Goal: Information Seeking & Learning: Understand process/instructions

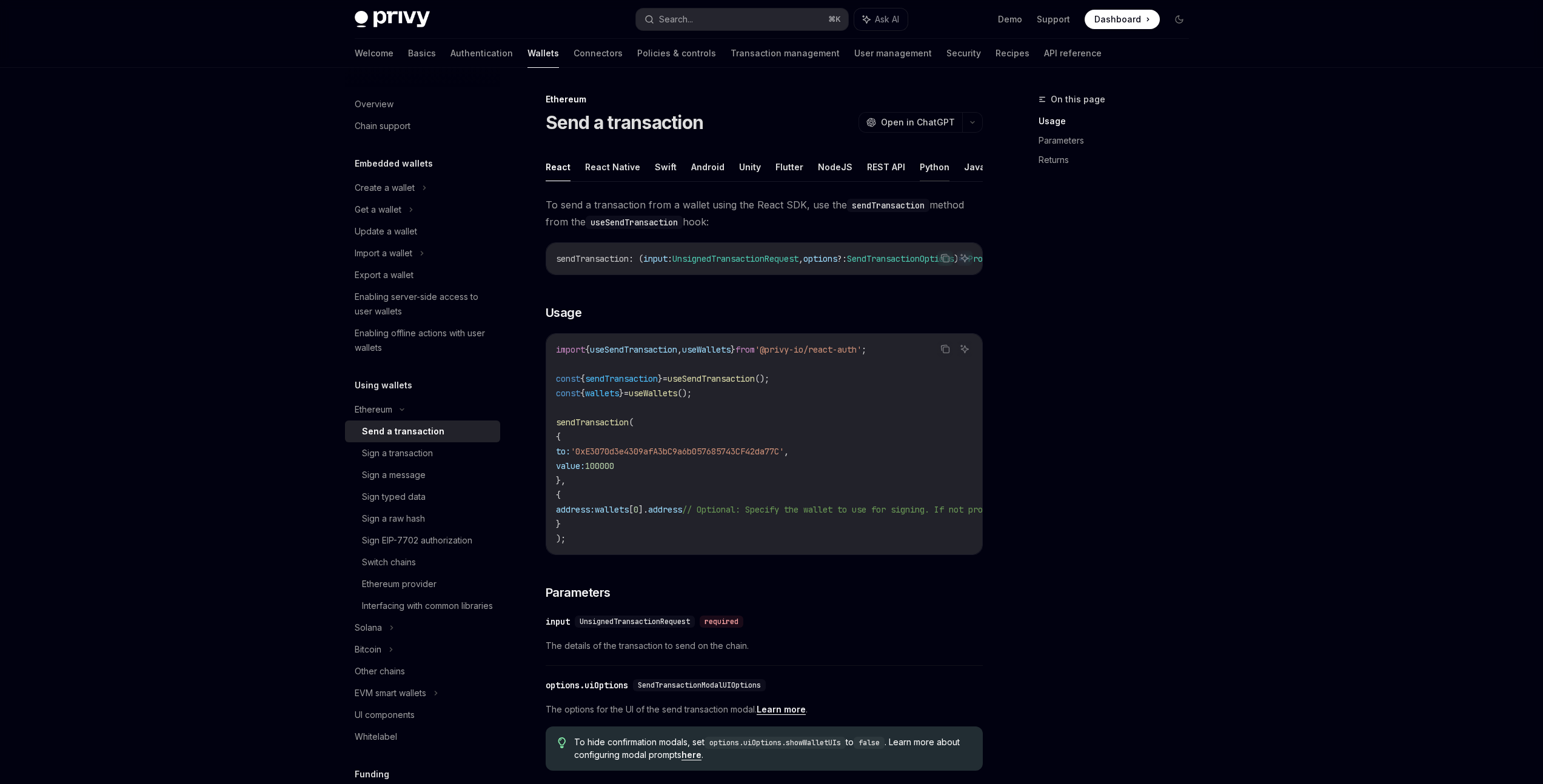
click at [933, 171] on button "Python" at bounding box center [935, 166] width 29 height 29
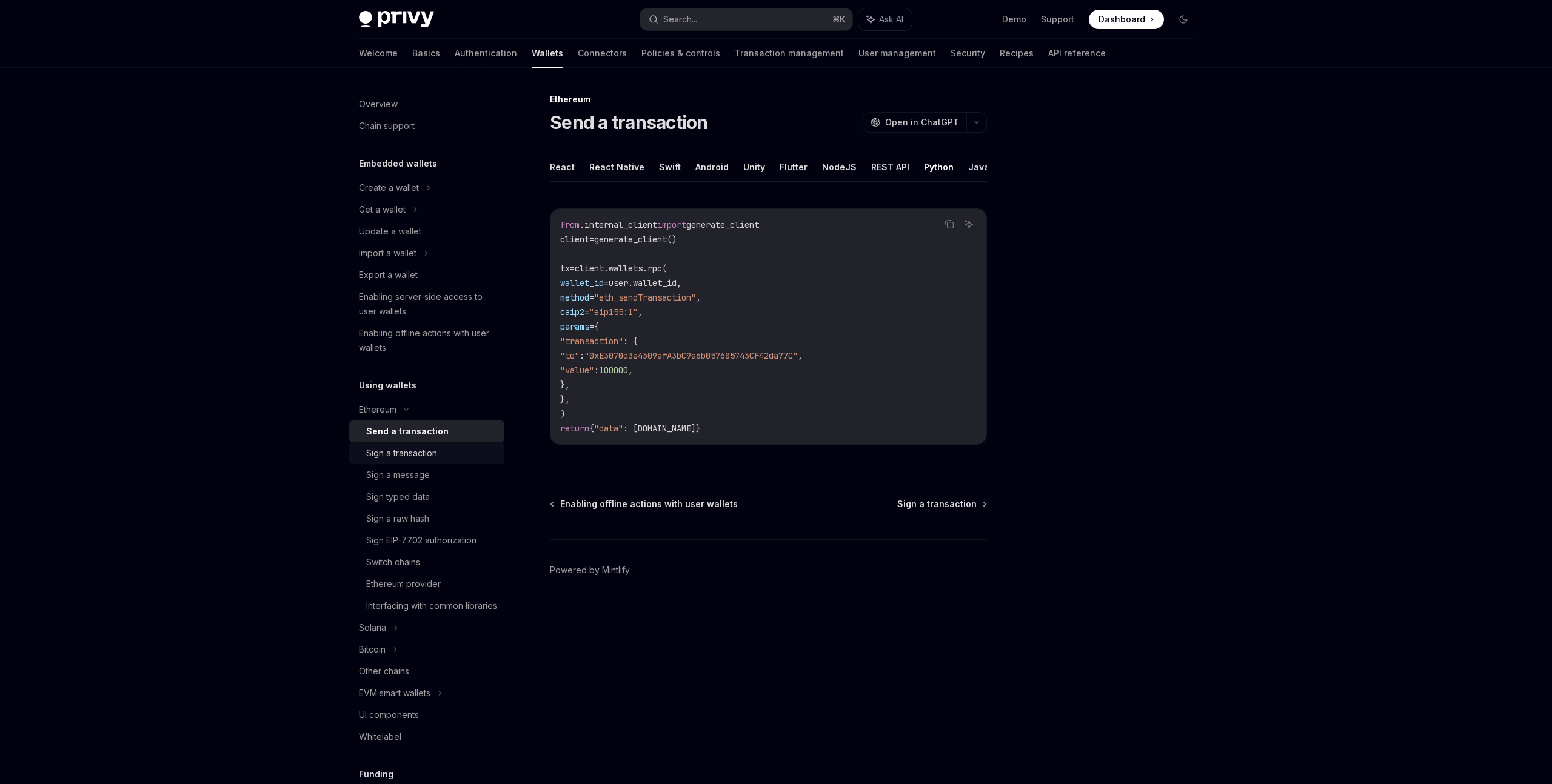
click at [426, 451] on div "Sign a transaction" at bounding box center [401, 453] width 71 height 15
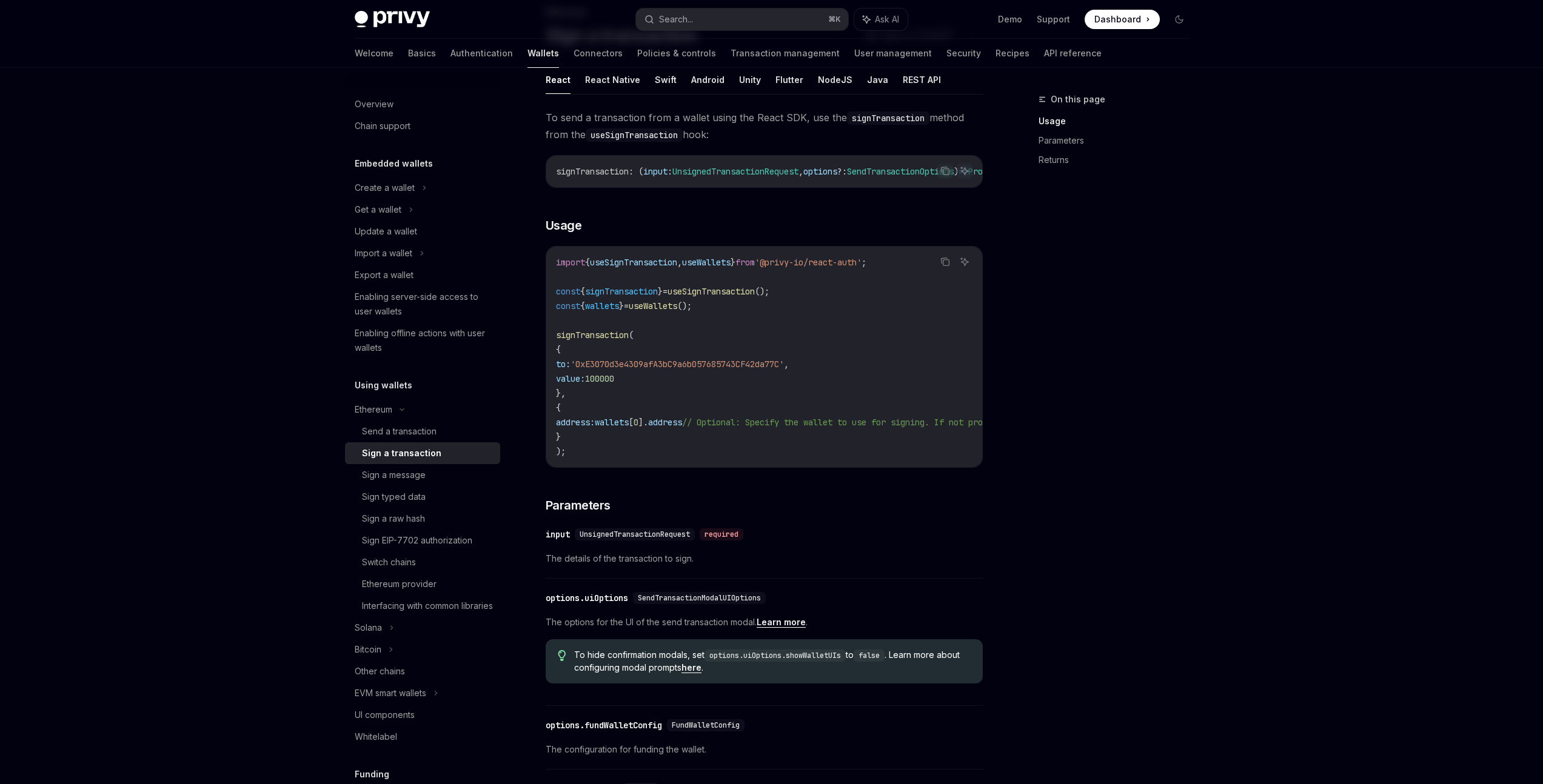
scroll to position [97, 0]
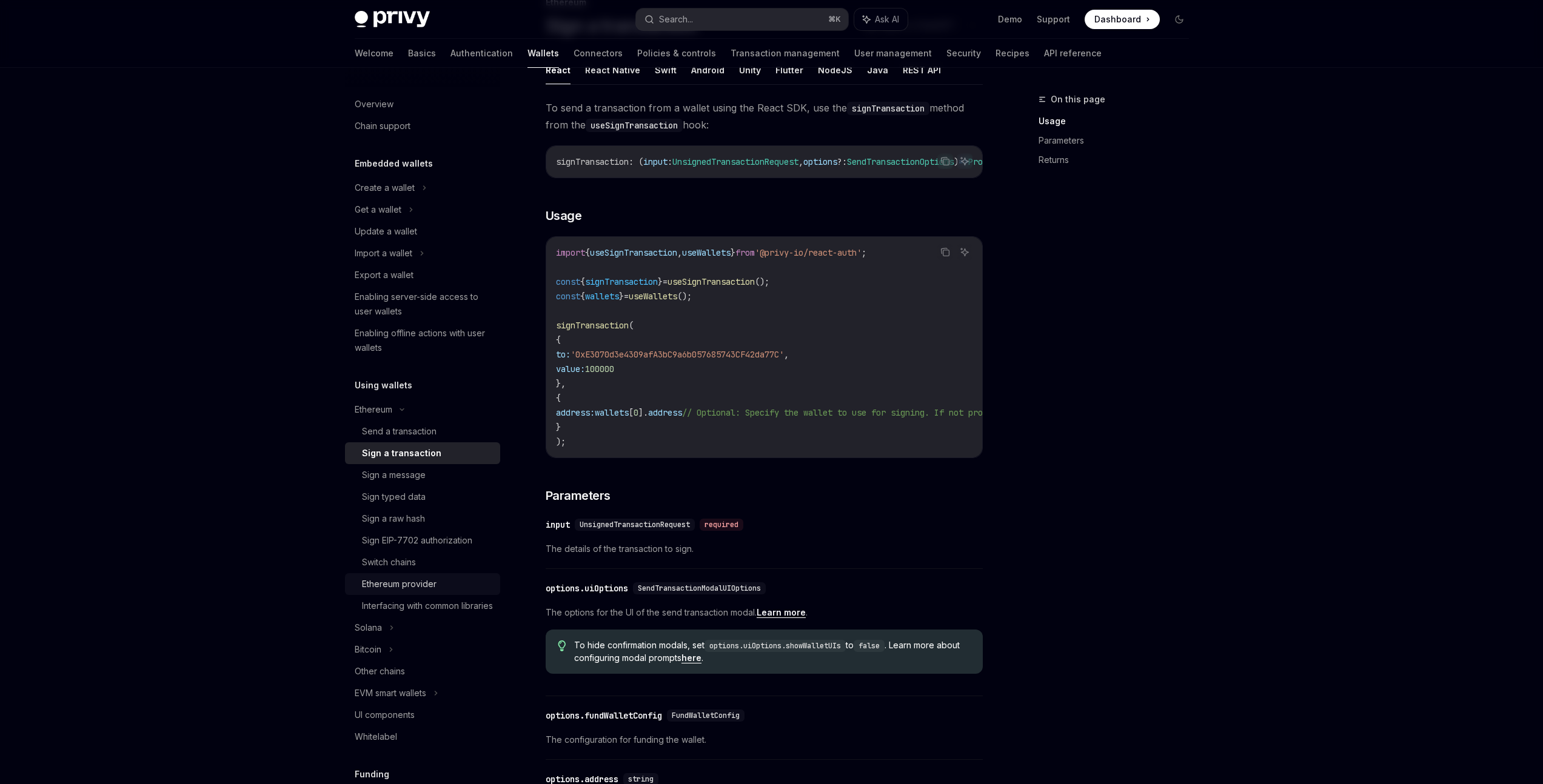
click at [414, 582] on div "Ethereum provider" at bounding box center [398, 585] width 74 height 15
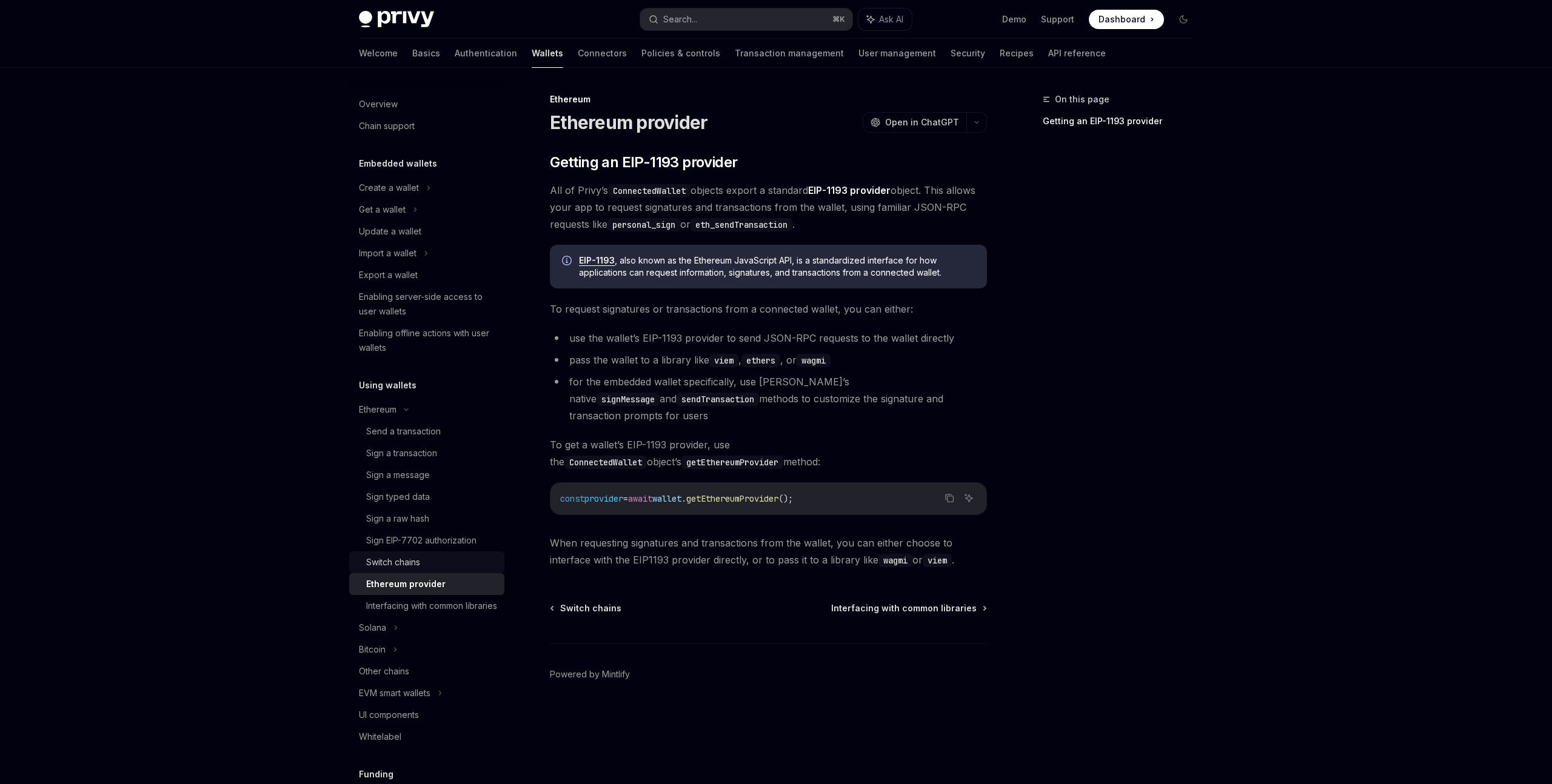
click at [415, 568] on div "Switch chains" at bounding box center [393, 562] width 54 height 15
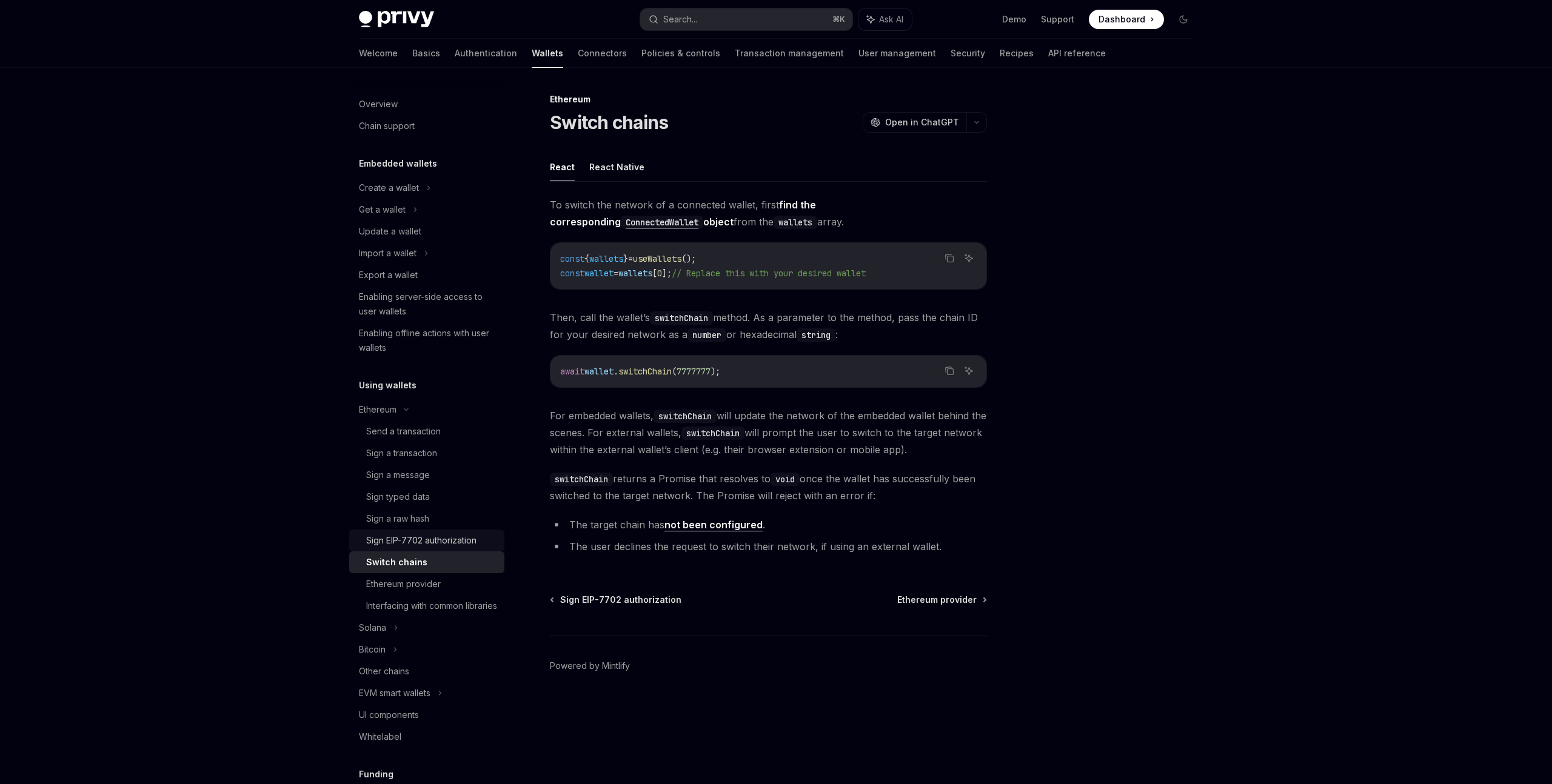
click at [417, 548] on link "Sign EIP-7702 authorization" at bounding box center [426, 540] width 155 height 22
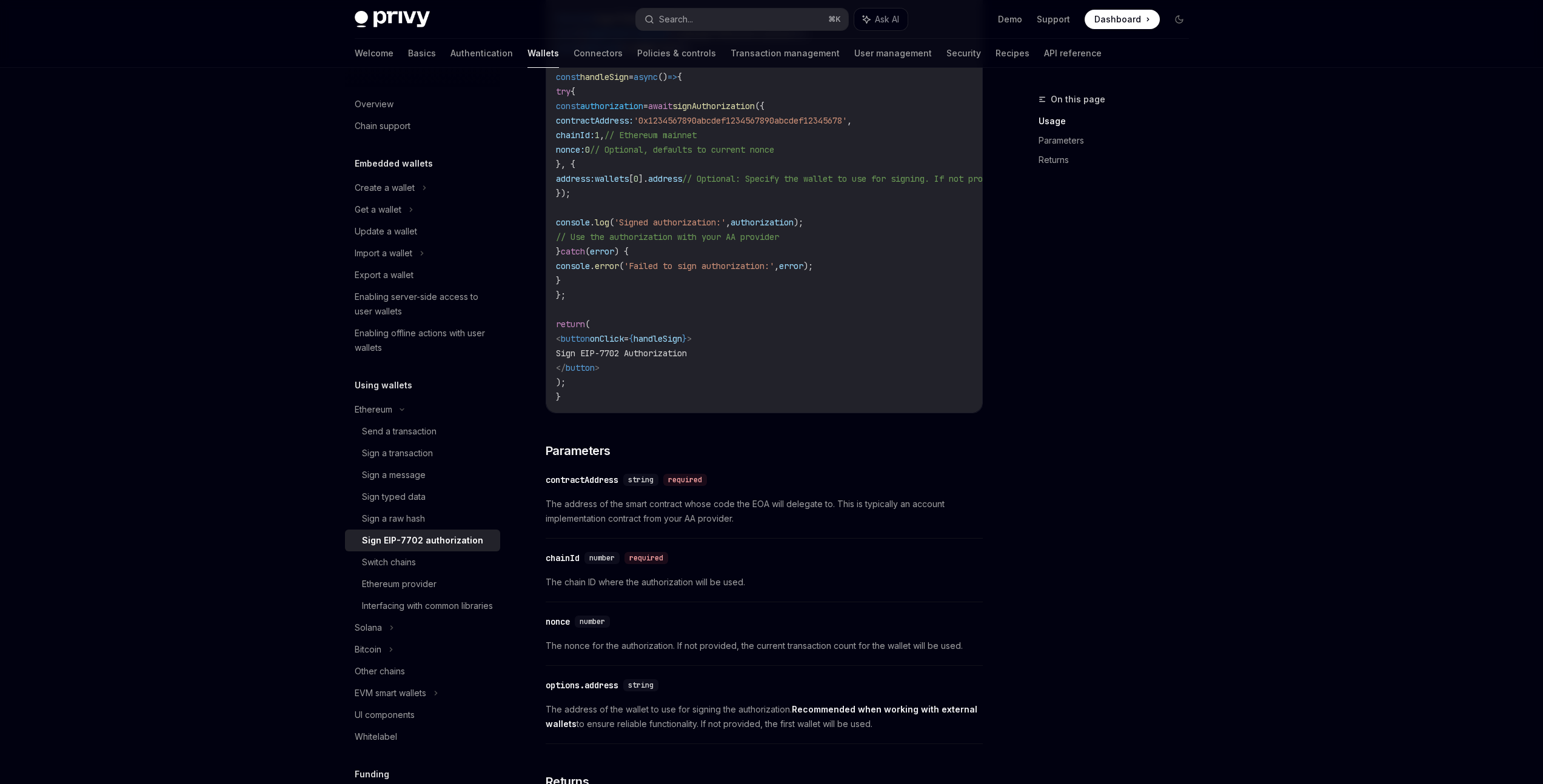
scroll to position [567, 0]
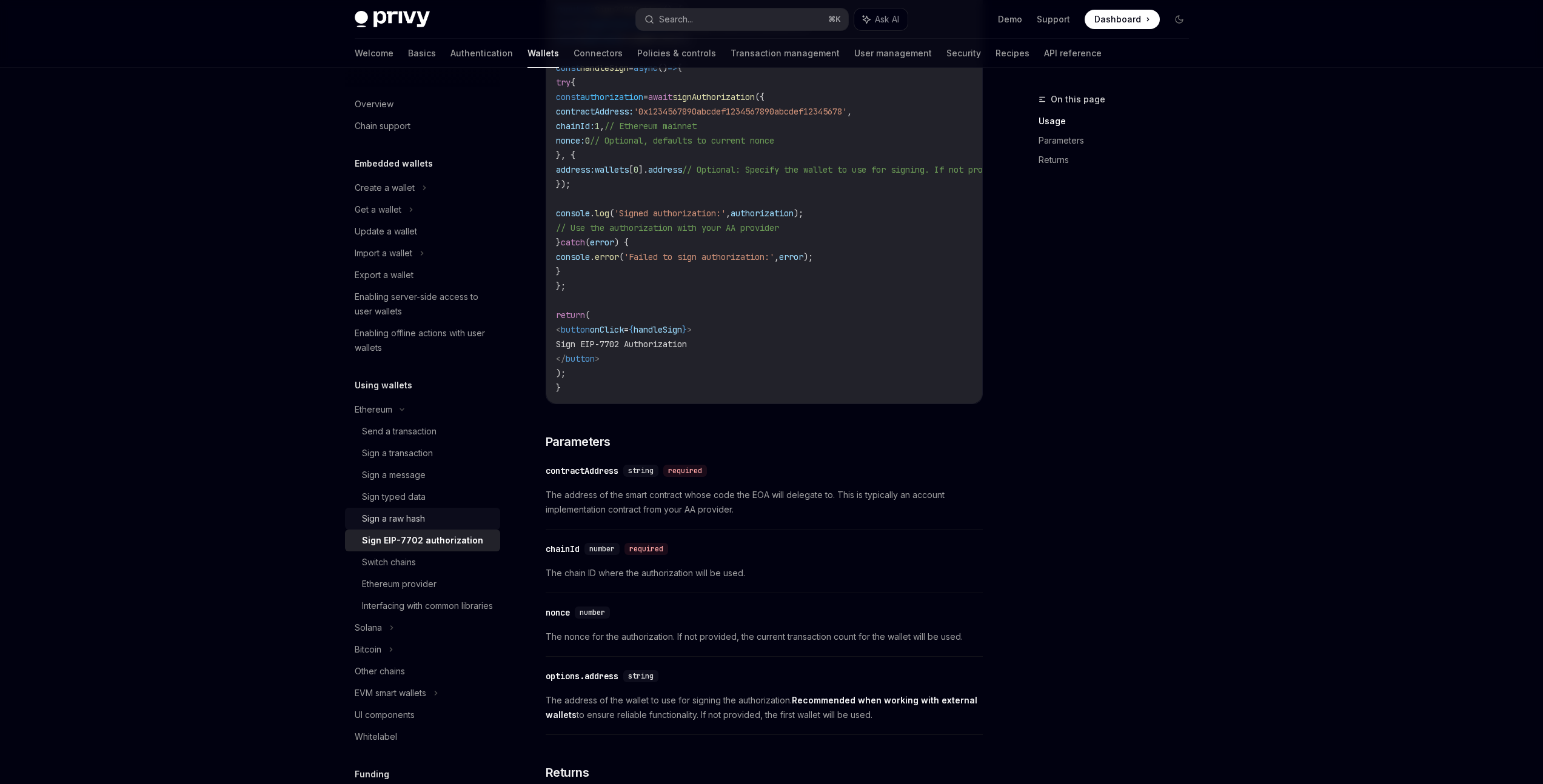
click at [432, 520] on div "Sign a raw hash" at bounding box center [427, 519] width 131 height 15
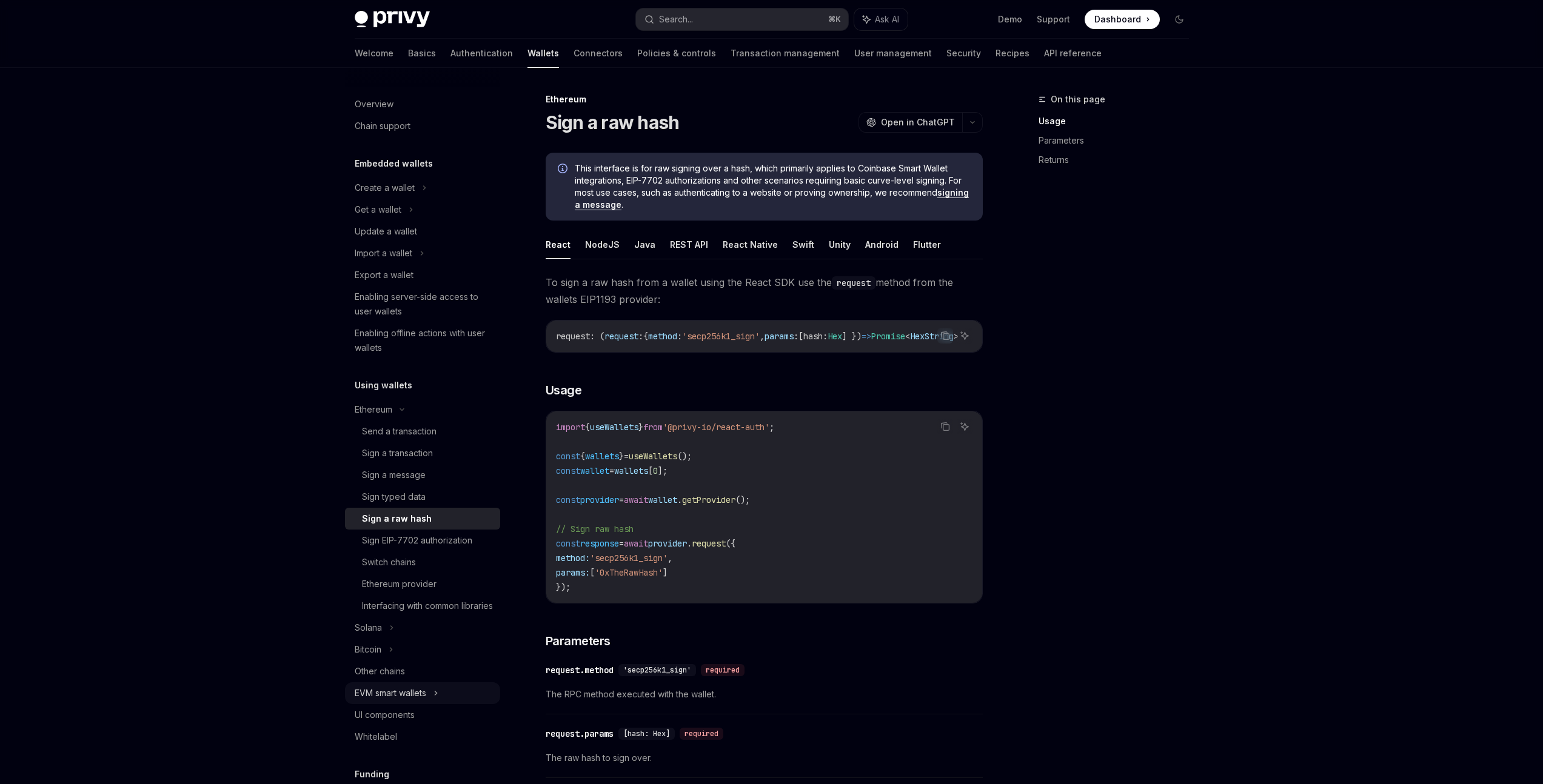
click at [414, 700] on div "EVM smart wallets" at bounding box center [390, 693] width 71 height 15
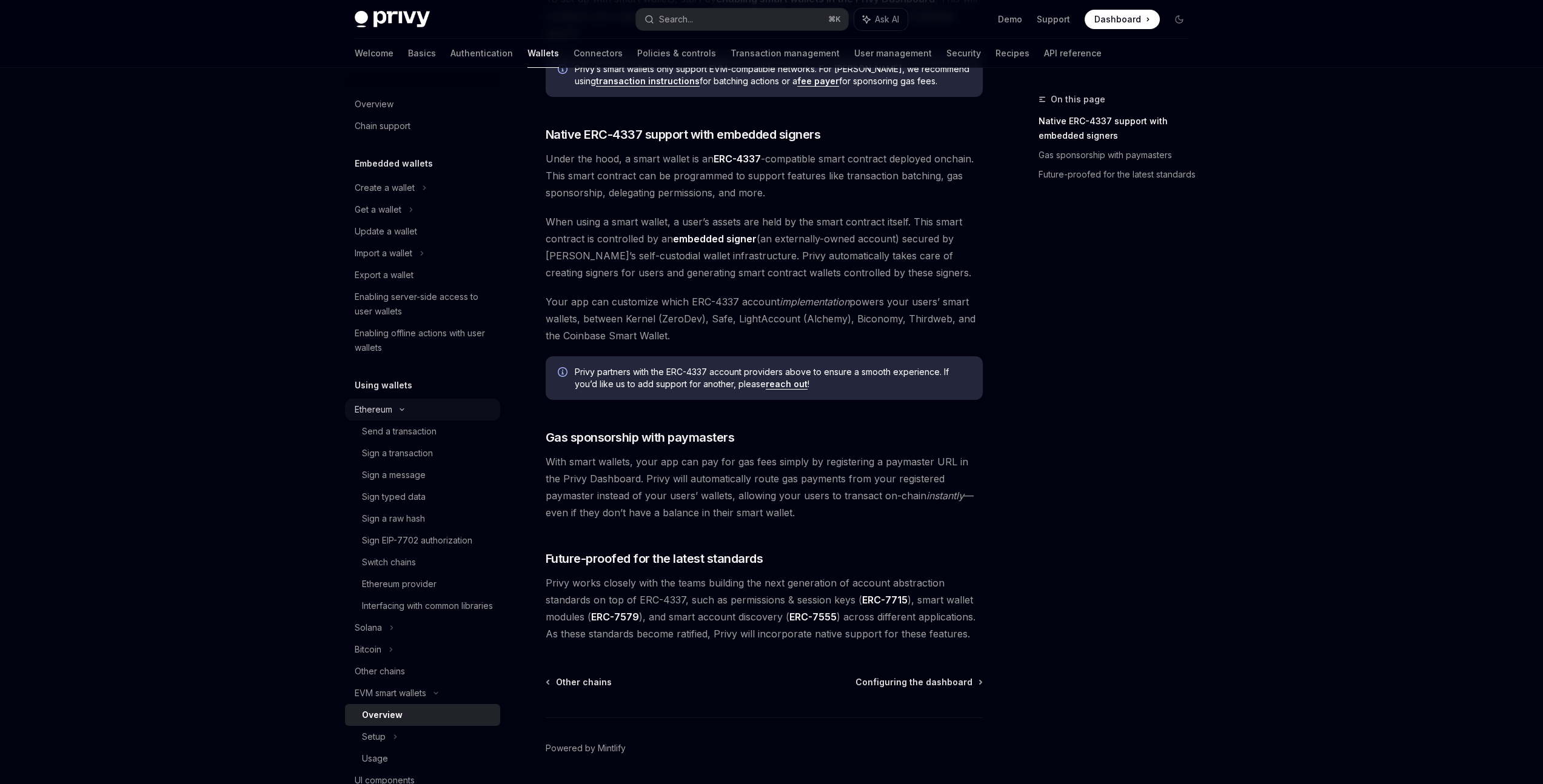
click at [405, 409] on icon at bounding box center [402, 409] width 15 height 5
click at [405, 199] on div "Ethereum" at bounding box center [422, 188] width 155 height 22
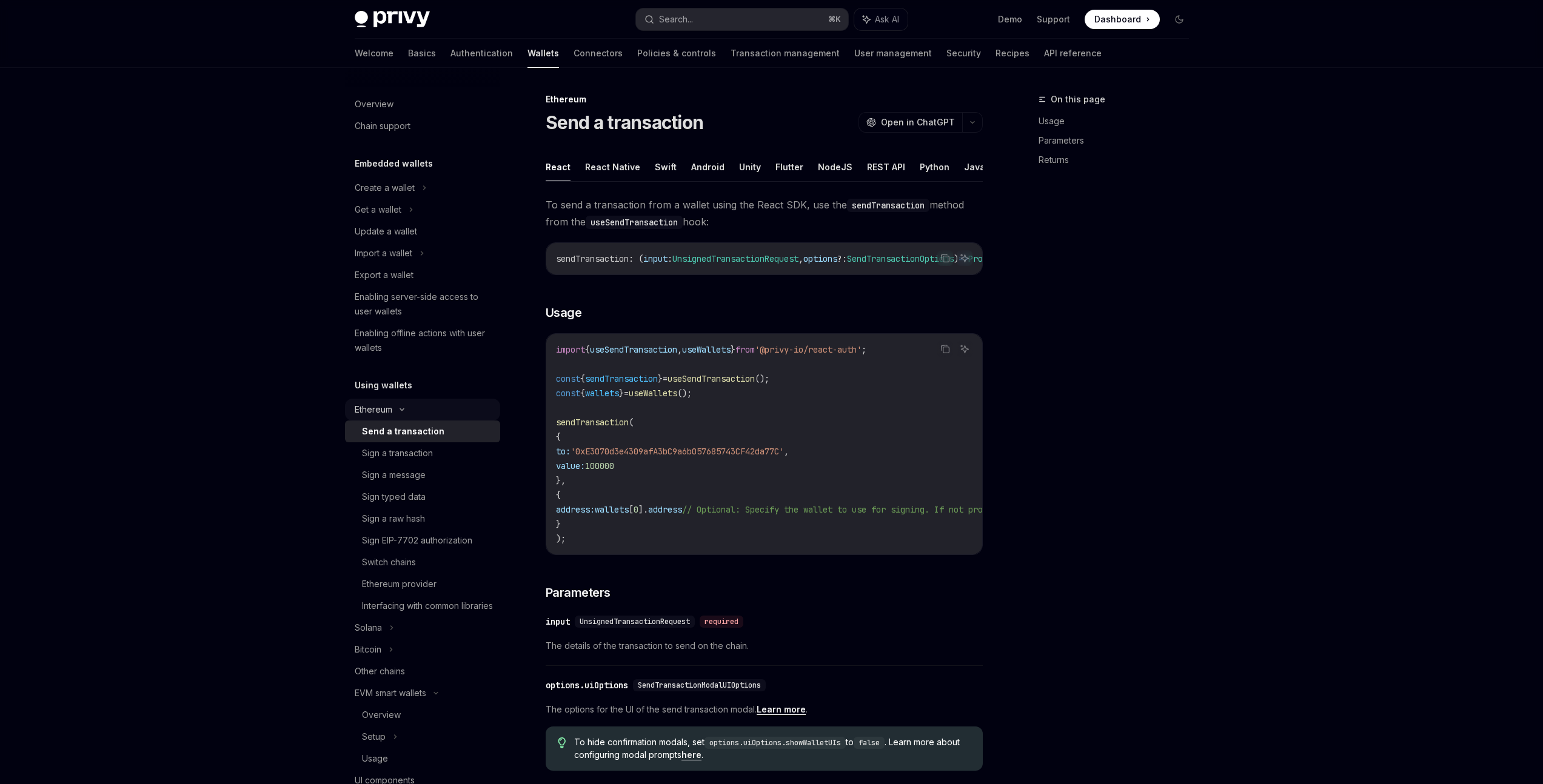
click at [405, 409] on icon at bounding box center [402, 409] width 15 height 5
click at [405, 199] on div "Ethereum" at bounding box center [422, 188] width 155 height 22
click at [410, 439] on link "Send a transaction" at bounding box center [422, 431] width 155 height 22
click at [410, 456] on div "Sign a transaction" at bounding box center [397, 453] width 71 height 15
click at [411, 483] on link "Sign a message" at bounding box center [422, 475] width 155 height 22
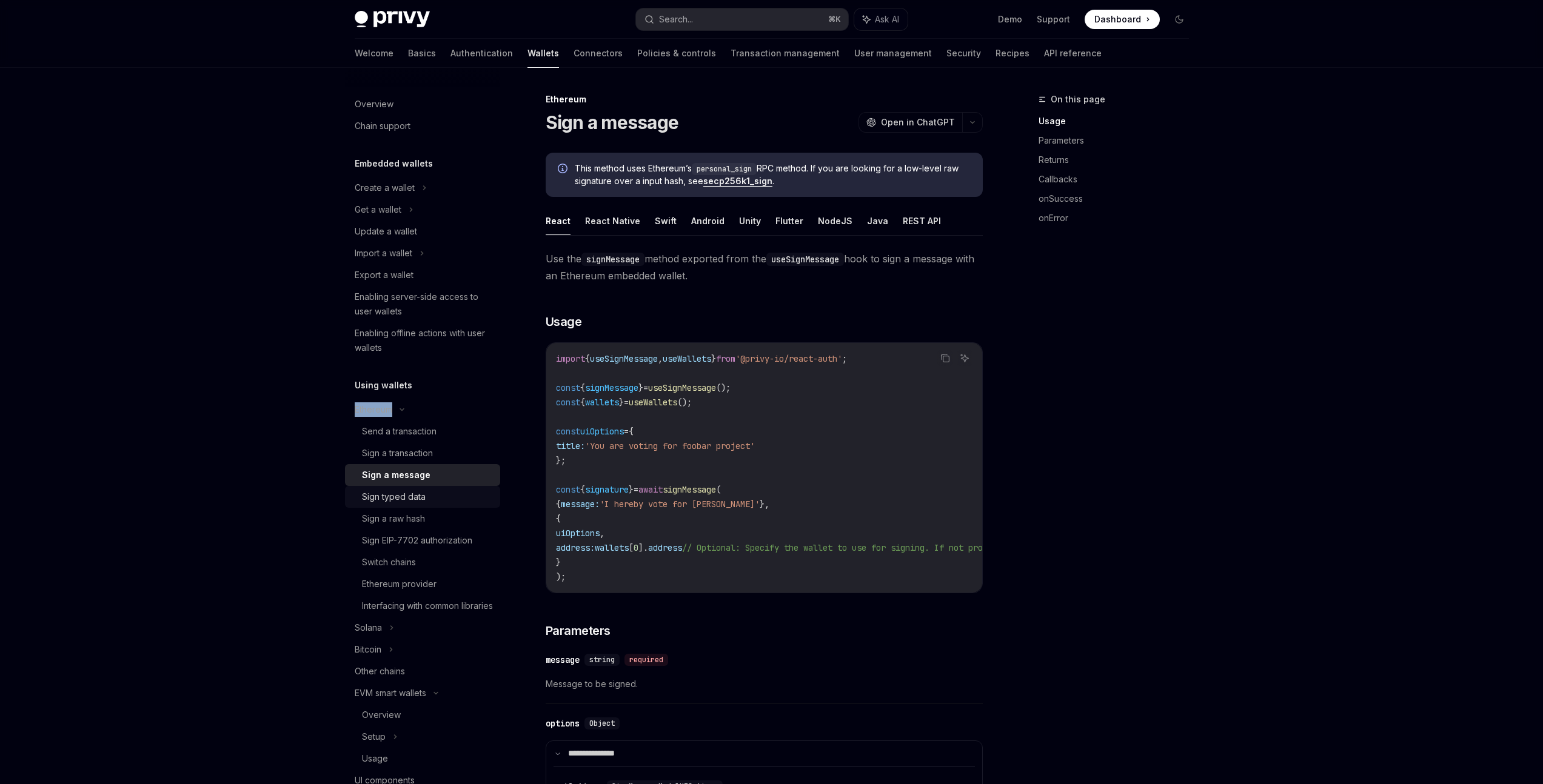
click at [419, 497] on div "Sign typed data" at bounding box center [393, 497] width 63 height 15
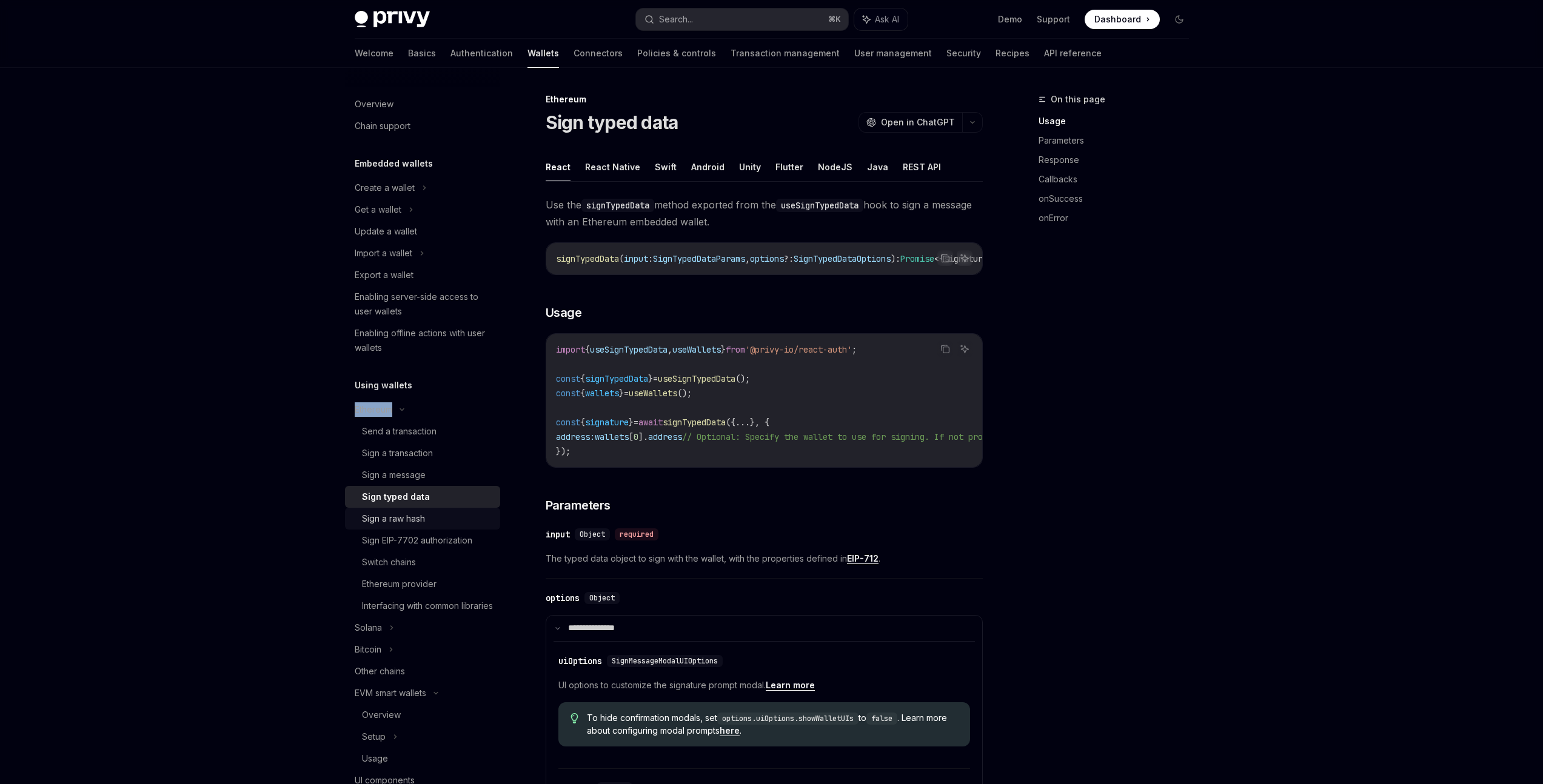
click at [418, 516] on div "Sign a raw hash" at bounding box center [393, 519] width 63 height 15
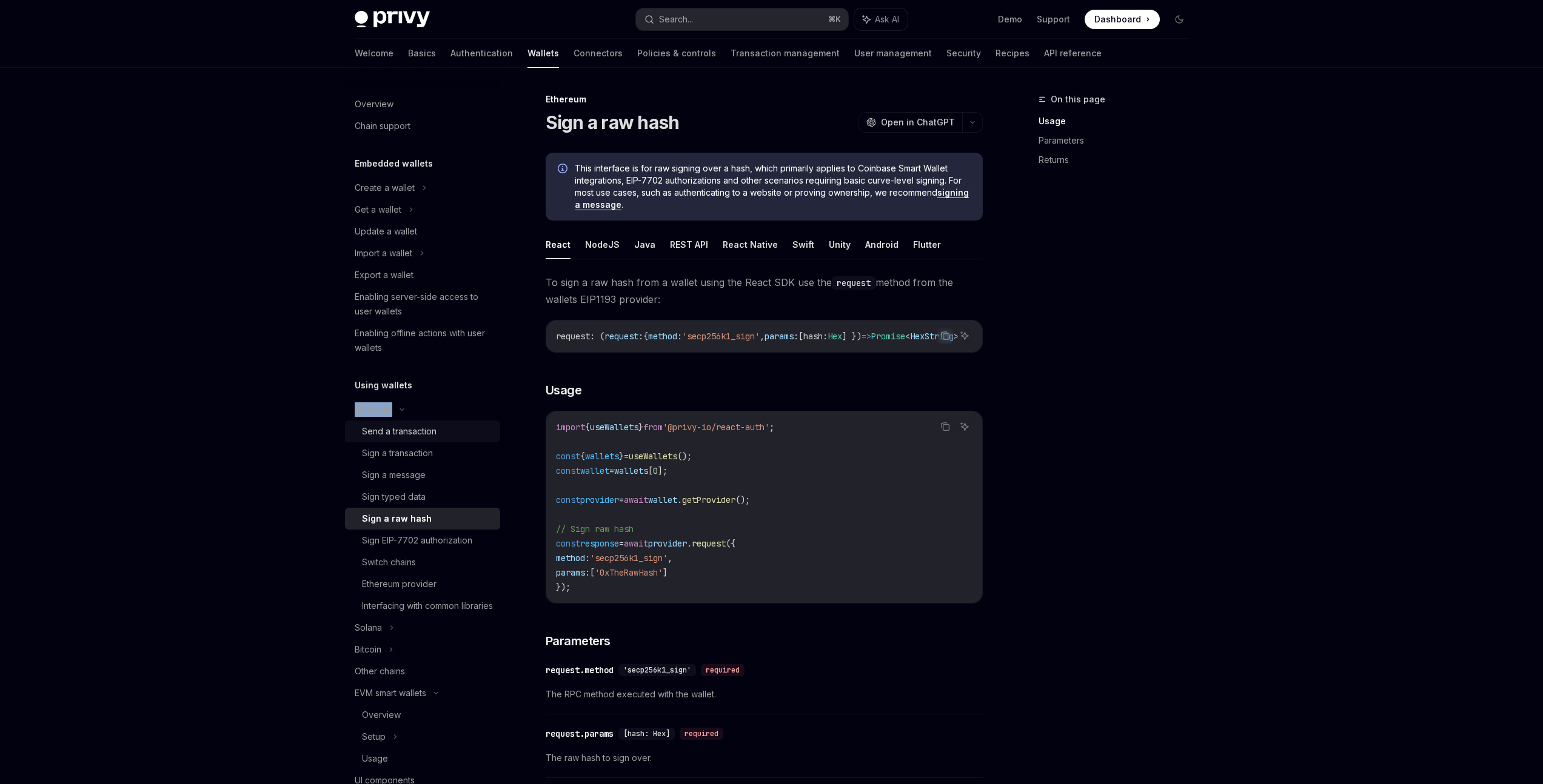
click at [413, 437] on div "Send a transaction" at bounding box center [398, 431] width 74 height 15
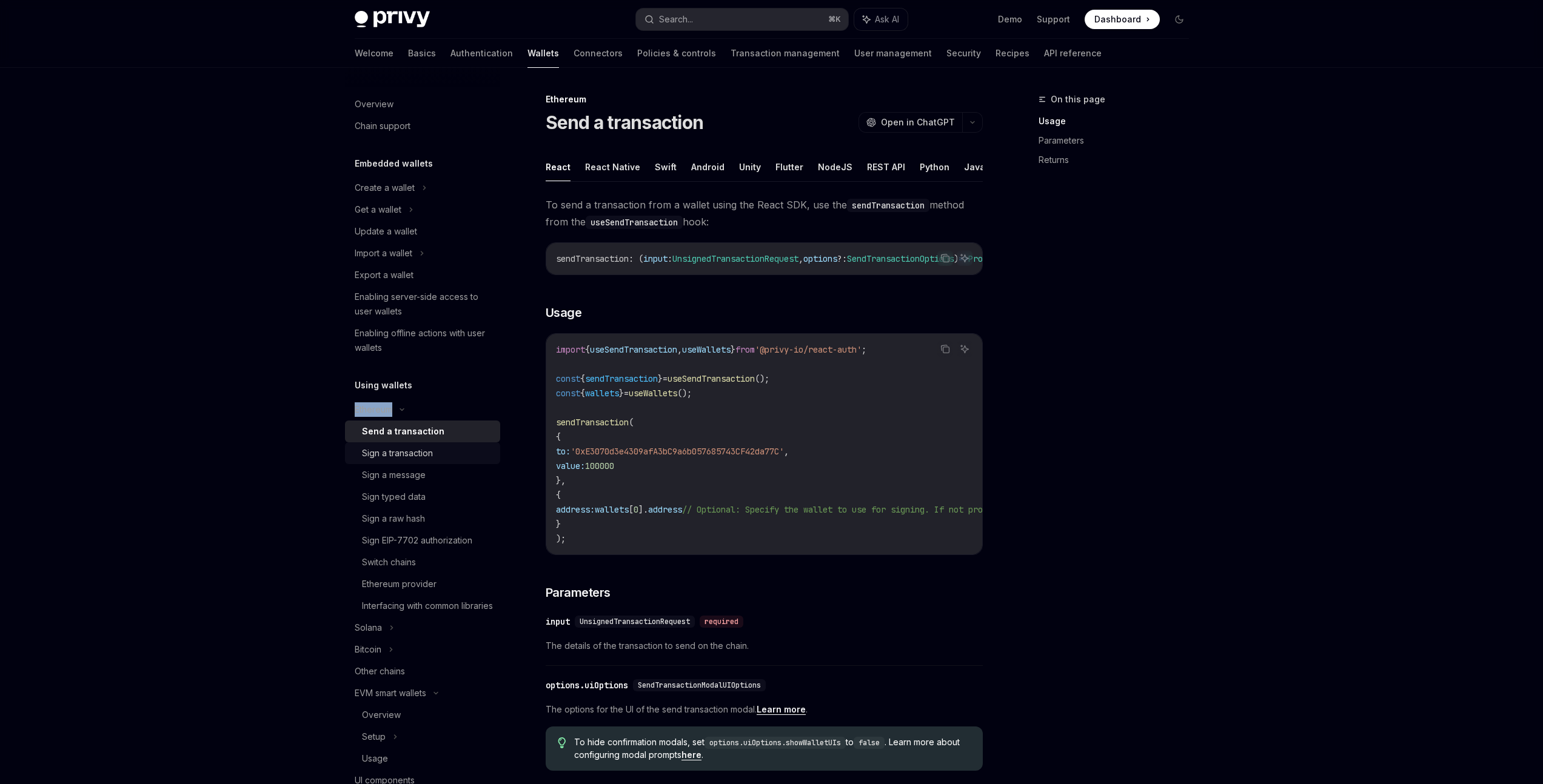
click at [413, 449] on div "Sign a transaction" at bounding box center [397, 453] width 71 height 15
click at [920, 123] on span "Open in ChatGPT" at bounding box center [918, 122] width 74 height 12
click at [429, 428] on div "Send a transaction" at bounding box center [398, 431] width 74 height 15
type textarea "*"
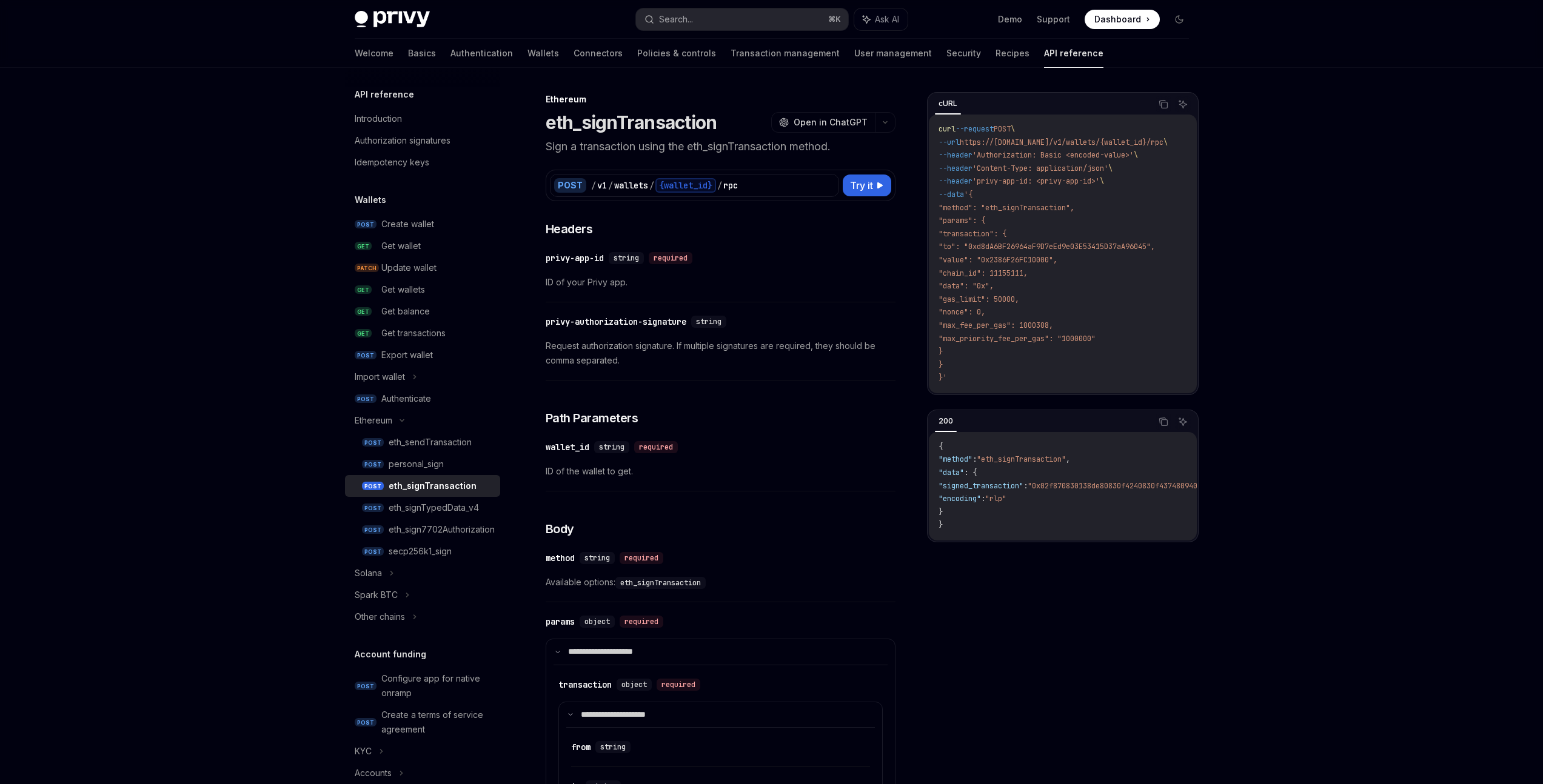
click at [1035, 144] on span "https://api.privy.io/v1/wallets/{wallet_id}/rpc" at bounding box center [1061, 142] width 204 height 10
copy code "--url https://api.privy.io/v1/wallets/{wallet_id}/rpc \"
